Goal: Check status: Check status

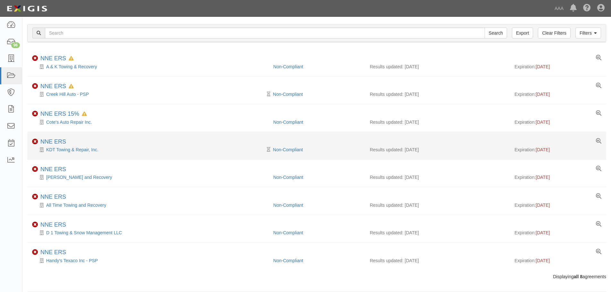
scroll to position [23, 0]
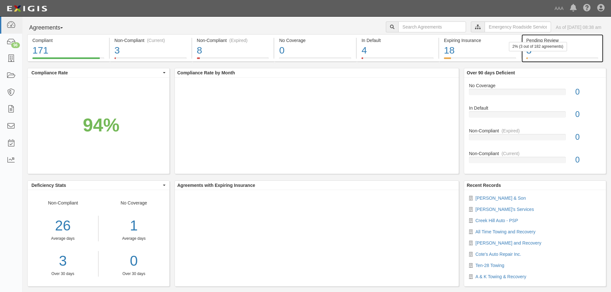
click at [539, 50] on div "2% (3 out of 182 agreements)" at bounding box center [538, 46] width 58 height 9
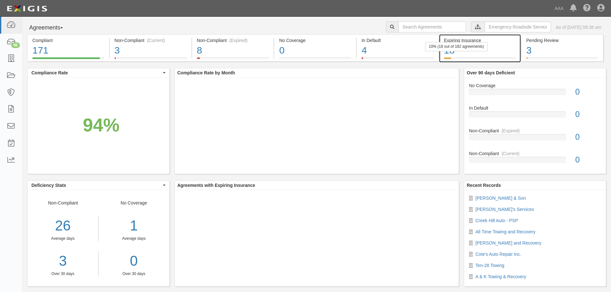
click at [463, 52] on div "18" at bounding box center [480, 51] width 72 height 14
